Goal: Find specific page/section: Find specific page/section

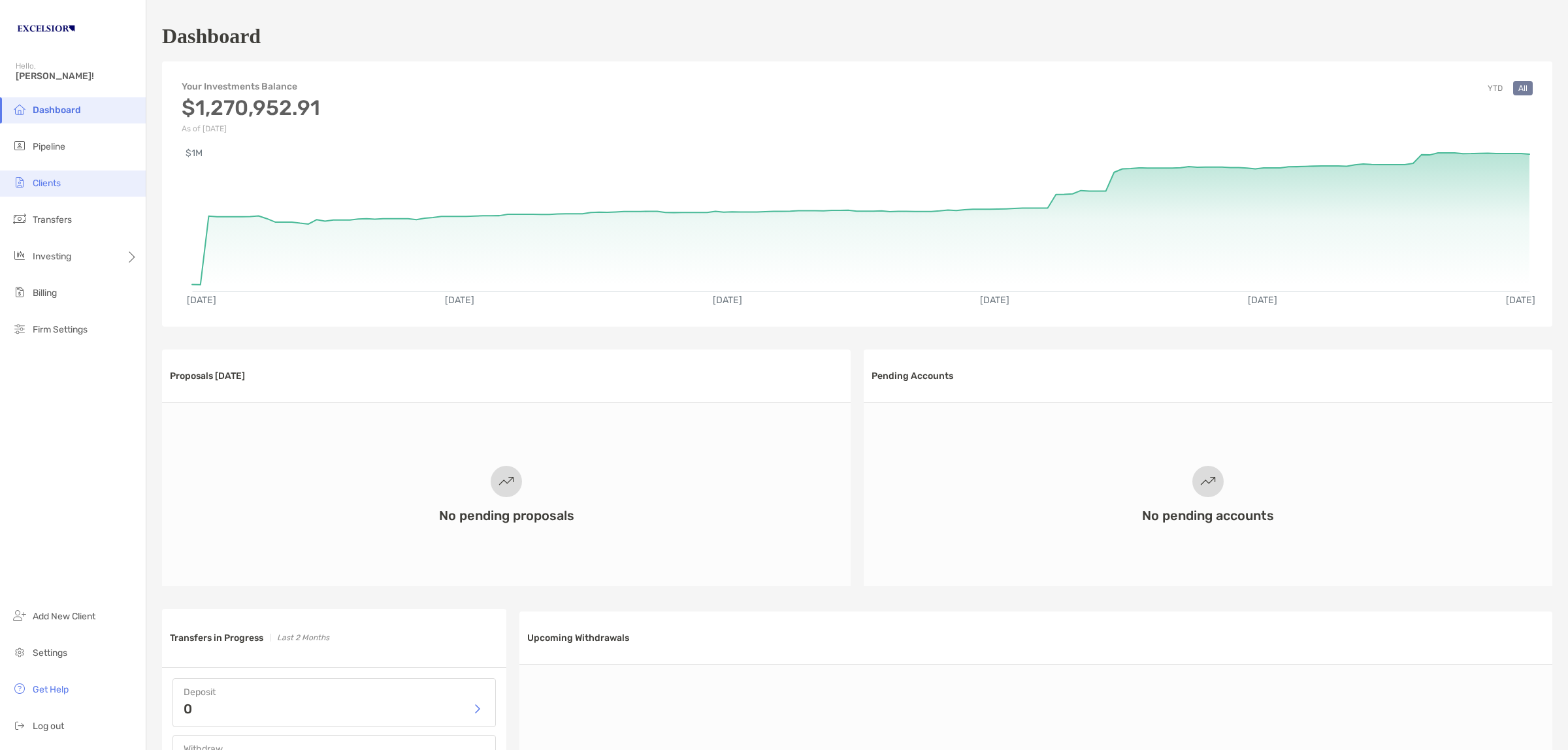
click at [66, 178] on li "Clients" at bounding box center [72, 183] width 146 height 26
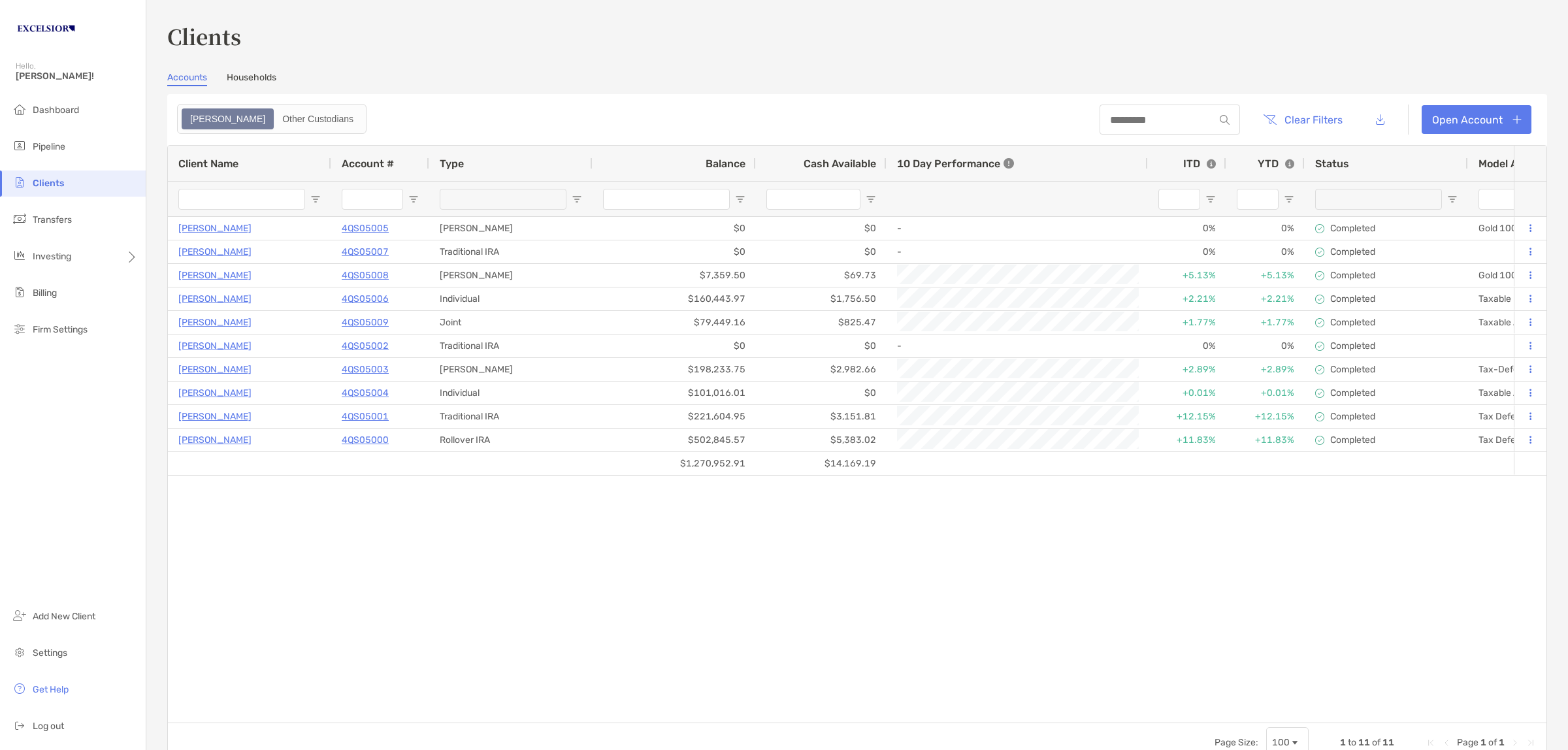
type input "**********"
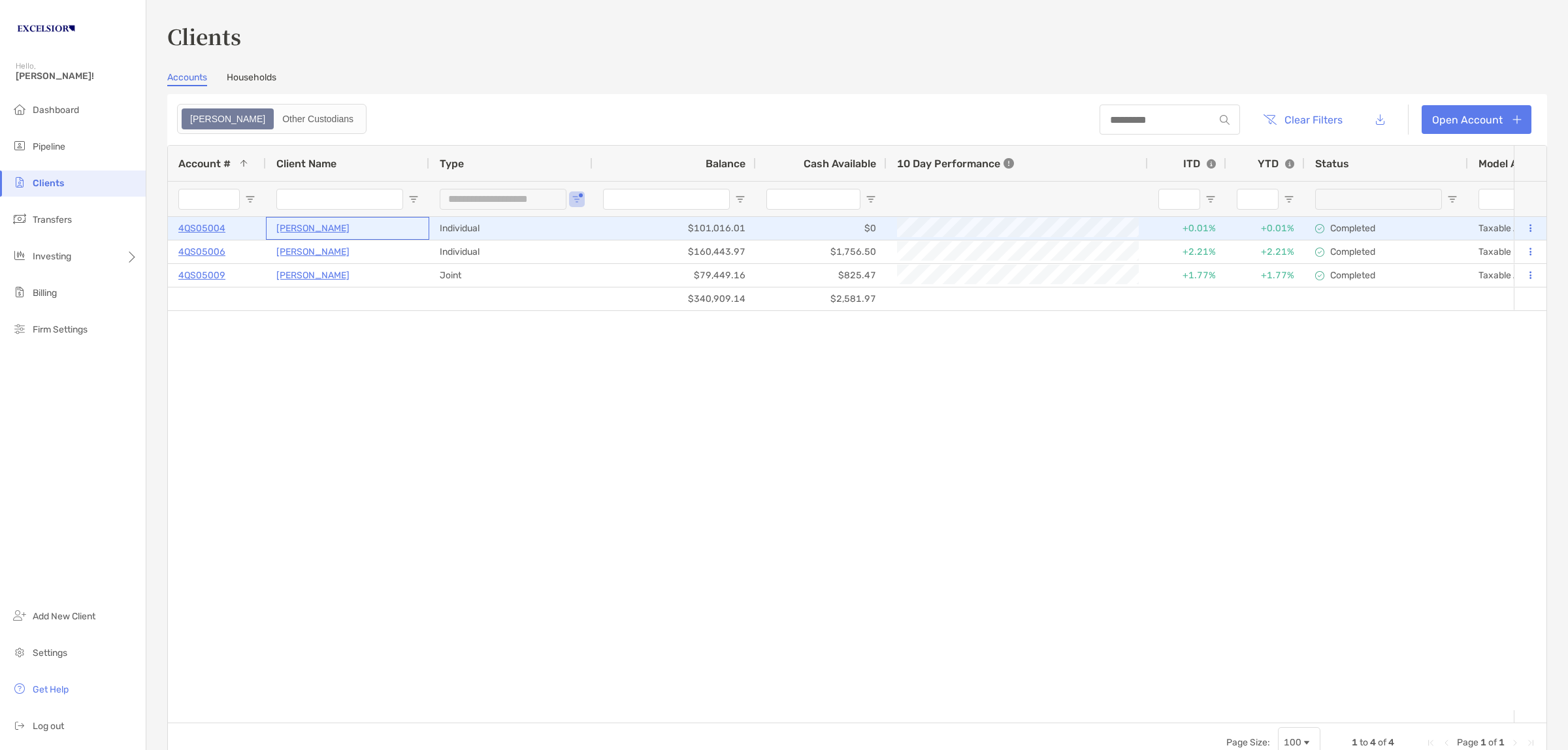
click at [298, 227] on p "[PERSON_NAME]" at bounding box center [313, 228] width 73 height 16
